Goal: Task Accomplishment & Management: Manage account settings

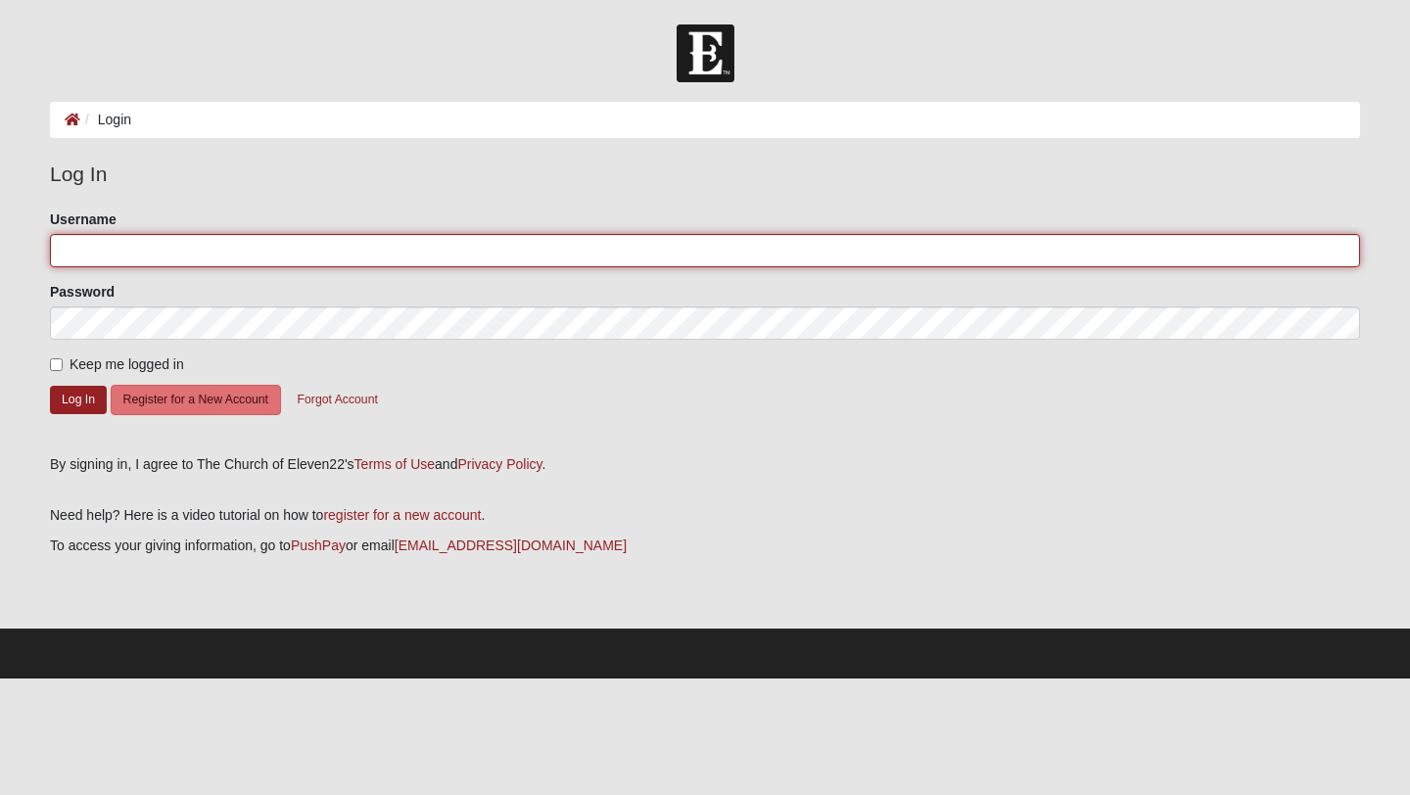
click at [174, 245] on input "Username" at bounding box center [705, 250] width 1310 height 33
type input "[PERSON_NAME][EMAIL_ADDRESS][PERSON_NAME][DOMAIN_NAME]"
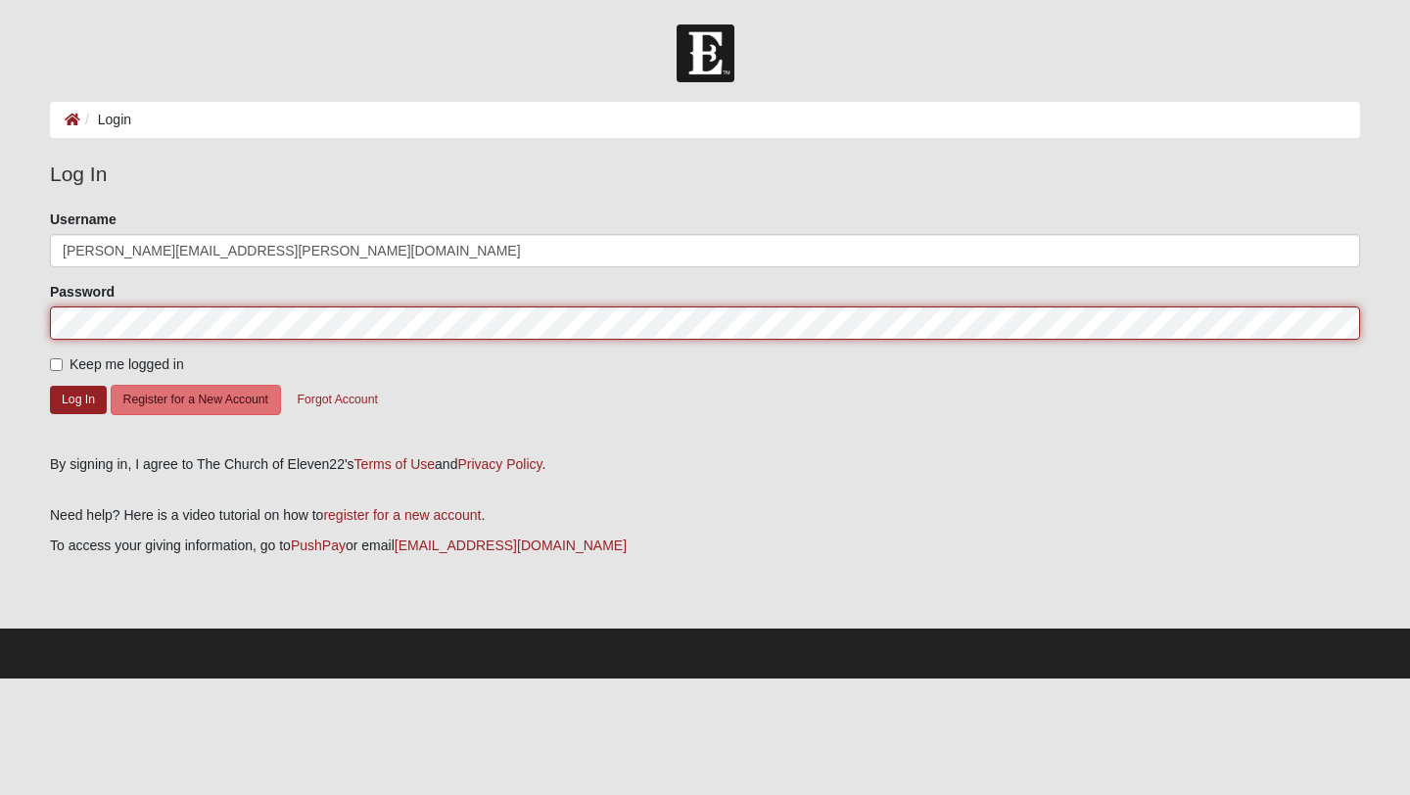
click at [50, 386] on button "Log In" at bounding box center [78, 400] width 57 height 28
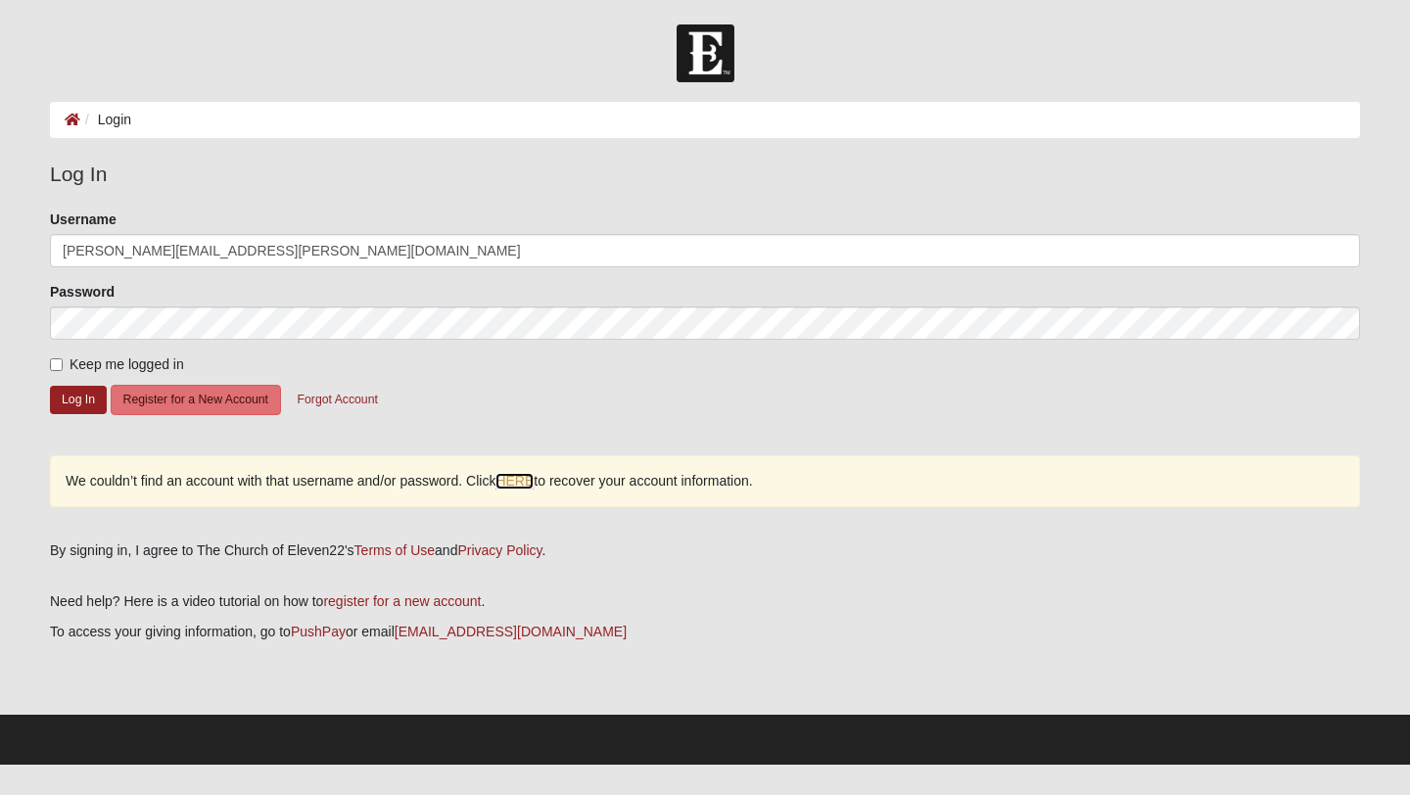
click at [521, 486] on link "HERE" at bounding box center [515, 481] width 38 height 17
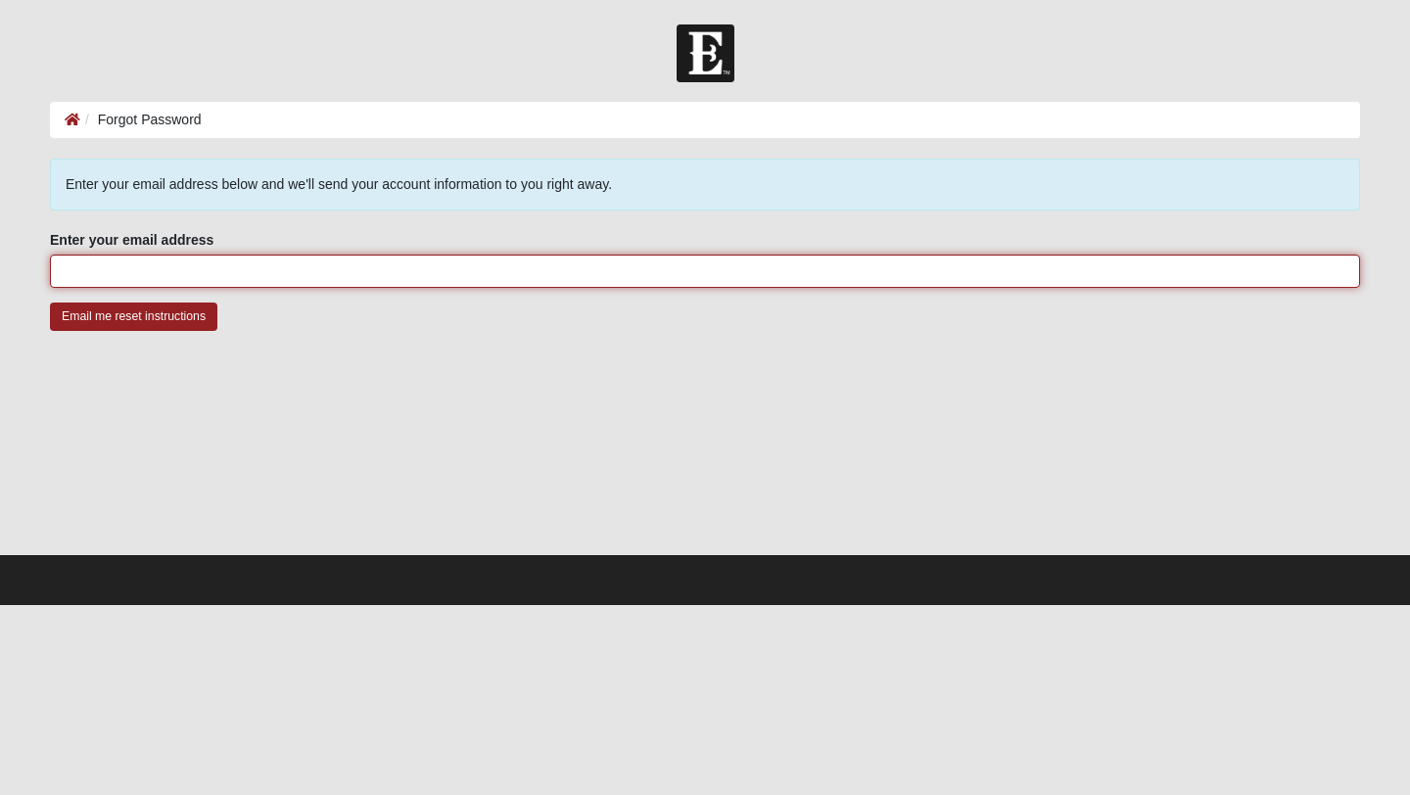
click at [205, 268] on input "Enter your email address" at bounding box center [705, 271] width 1310 height 33
type input "[PERSON_NAME][EMAIL_ADDRESS][PERSON_NAME][DOMAIN_NAME]"
click at [50, 303] on input "Email me reset instructions" at bounding box center [133, 317] width 167 height 28
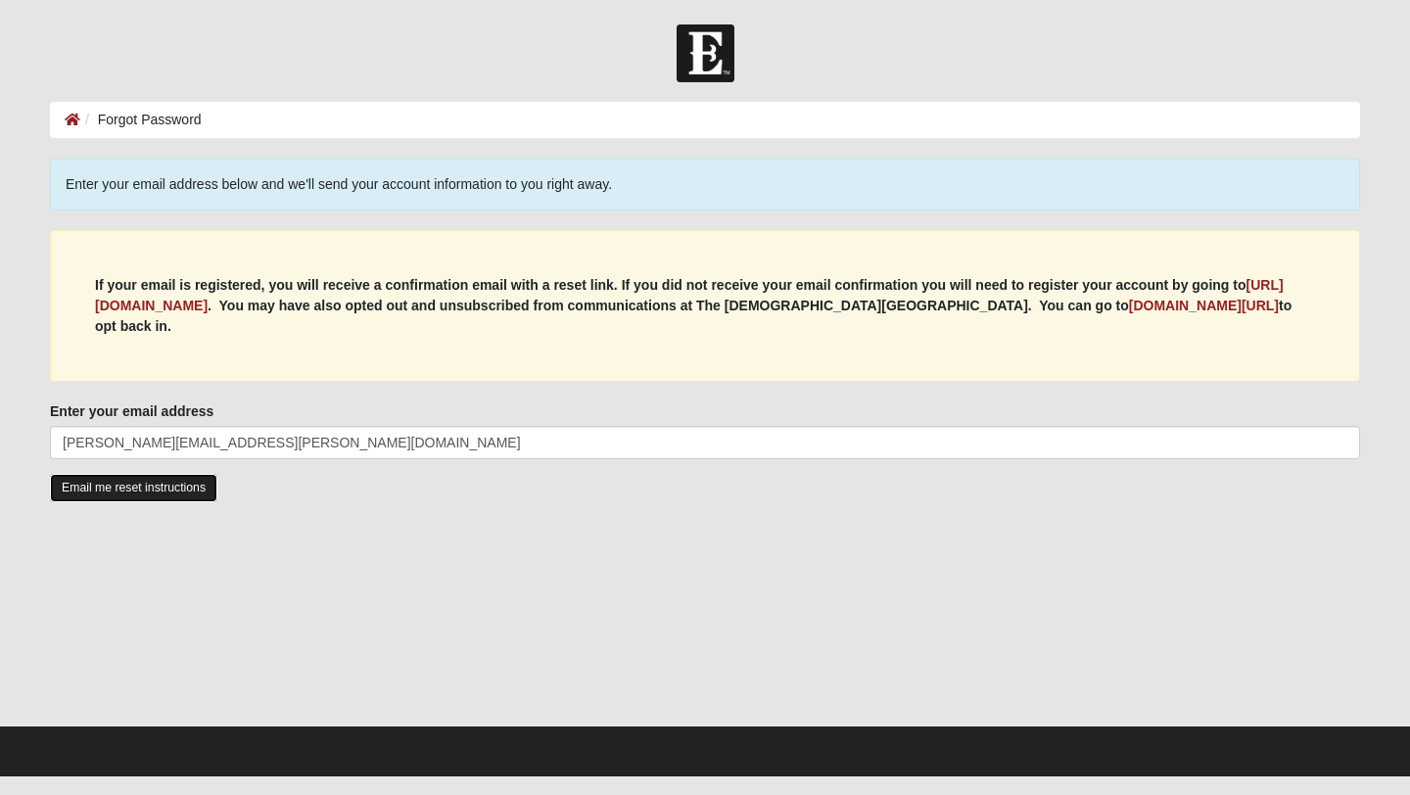
click at [154, 494] on input "Email me reset instructions" at bounding box center [133, 488] width 167 height 28
click at [150, 490] on input "Email me reset instructions" at bounding box center [133, 488] width 167 height 28
click at [115, 494] on input "Email me reset instructions" at bounding box center [133, 488] width 167 height 28
